Goal: Navigation & Orientation: Find specific page/section

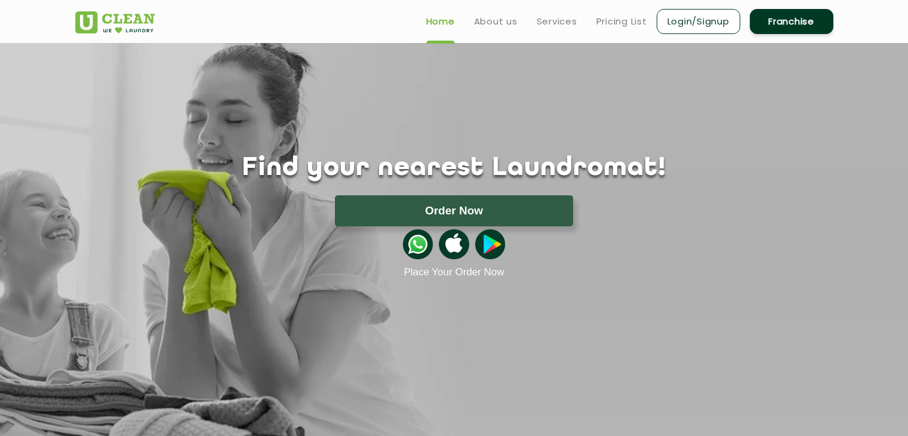
click at [556, 15] on link "Services" at bounding box center [557, 21] width 41 height 14
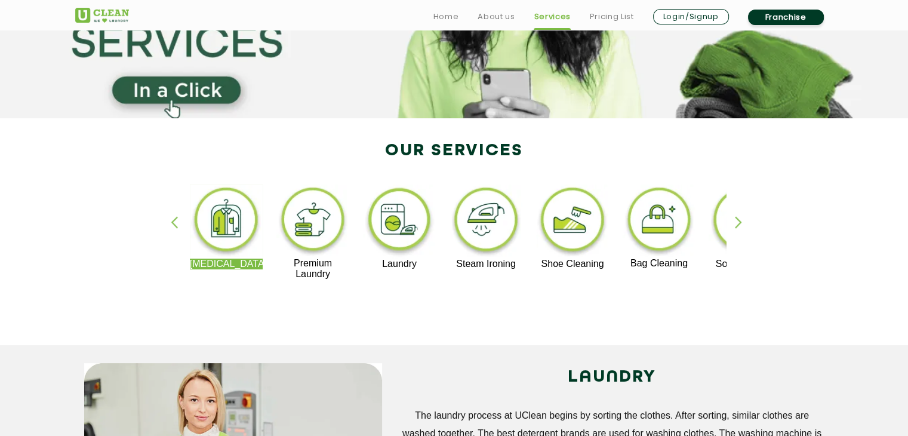
scroll to position [159, 0]
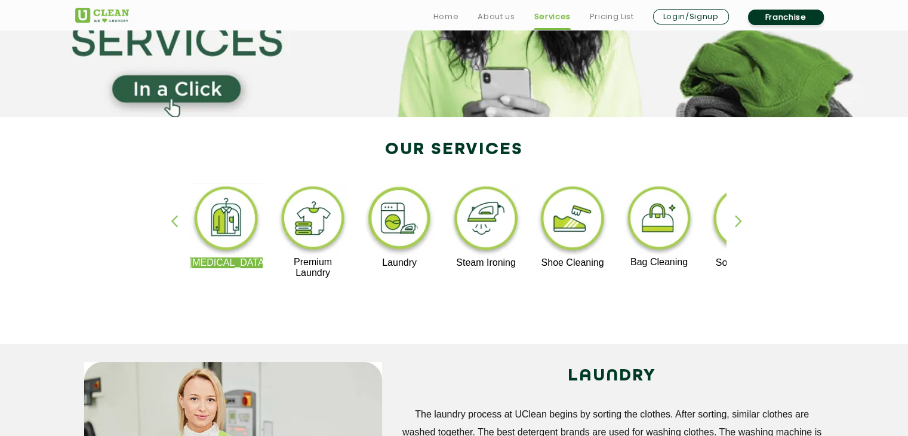
click at [735, 226] on div "button" at bounding box center [744, 231] width 18 height 33
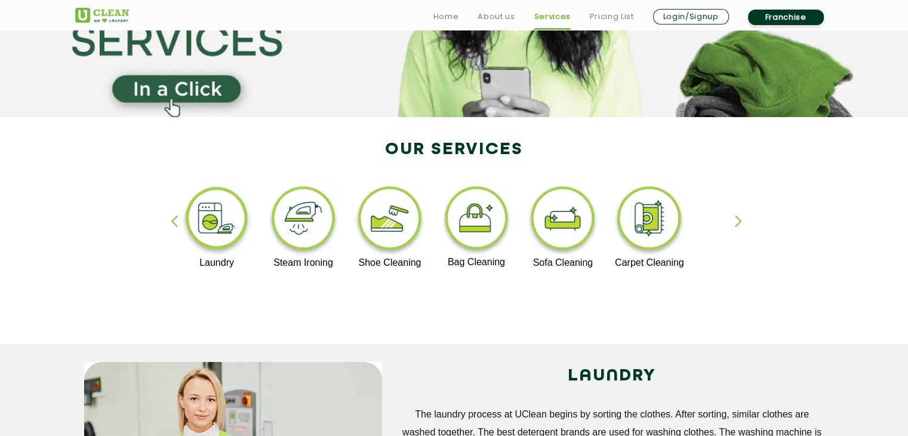
click at [735, 226] on div "button" at bounding box center [744, 231] width 18 height 33
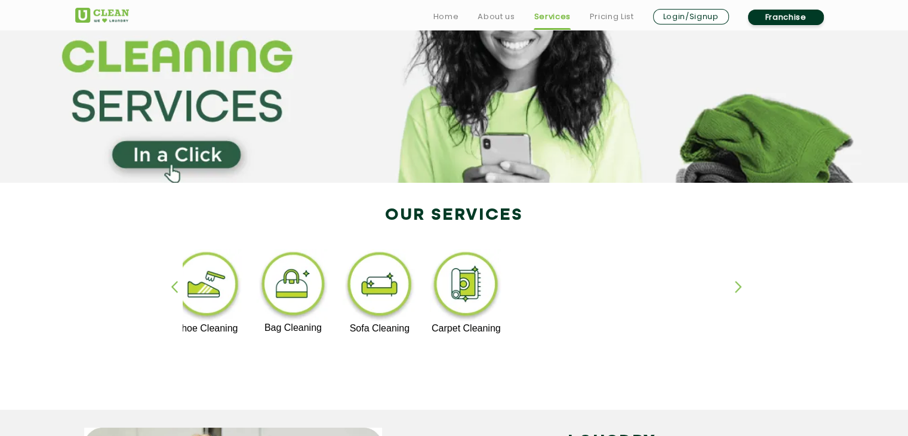
scroll to position [99, 0]
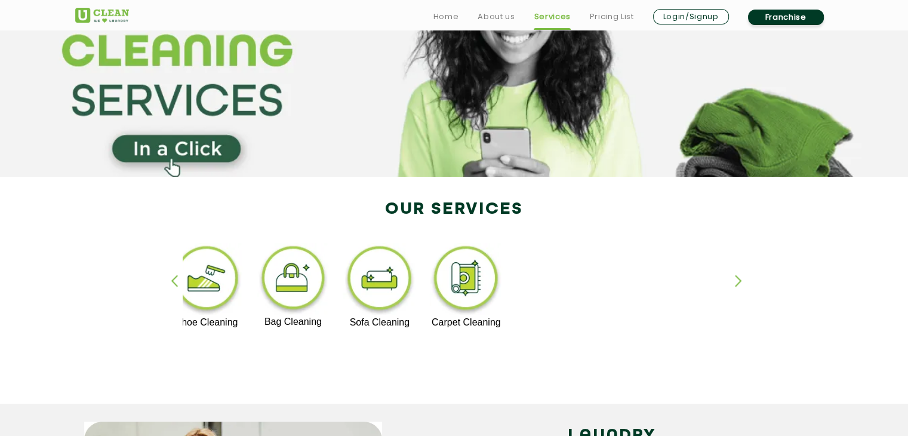
click at [732, 279] on div "[MEDICAL_DATA] Premium Laundry Laundry Steam Ironing Shoe Cleaning Bag Cleaning…" at bounding box center [454, 296] width 776 height 215
click at [173, 278] on div "button" at bounding box center [180, 291] width 18 height 33
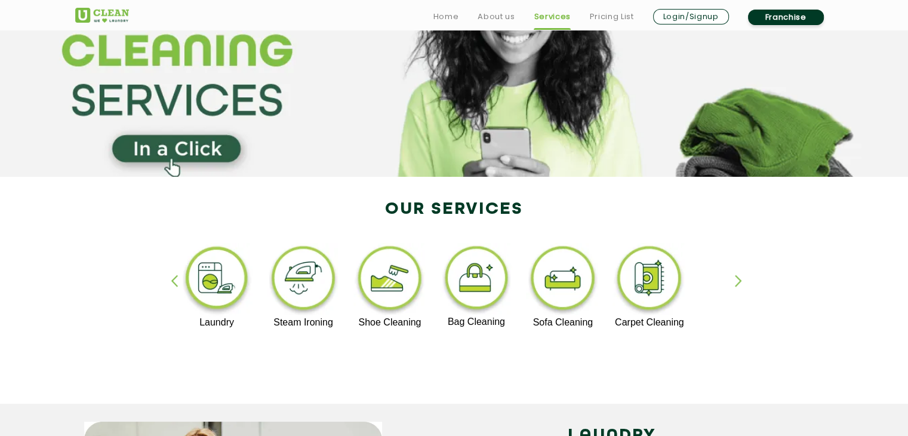
click at [173, 278] on div "button" at bounding box center [180, 291] width 18 height 33
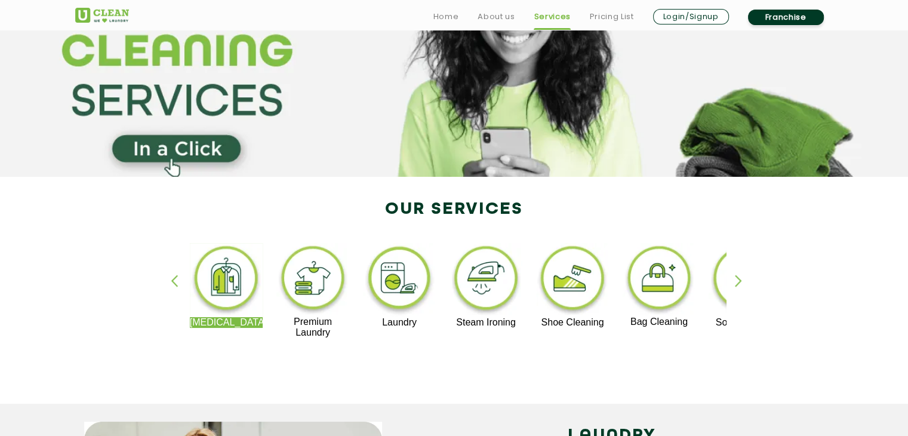
click at [173, 278] on div "button" at bounding box center [180, 291] width 18 height 33
